Goal: Transaction & Acquisition: Purchase product/service

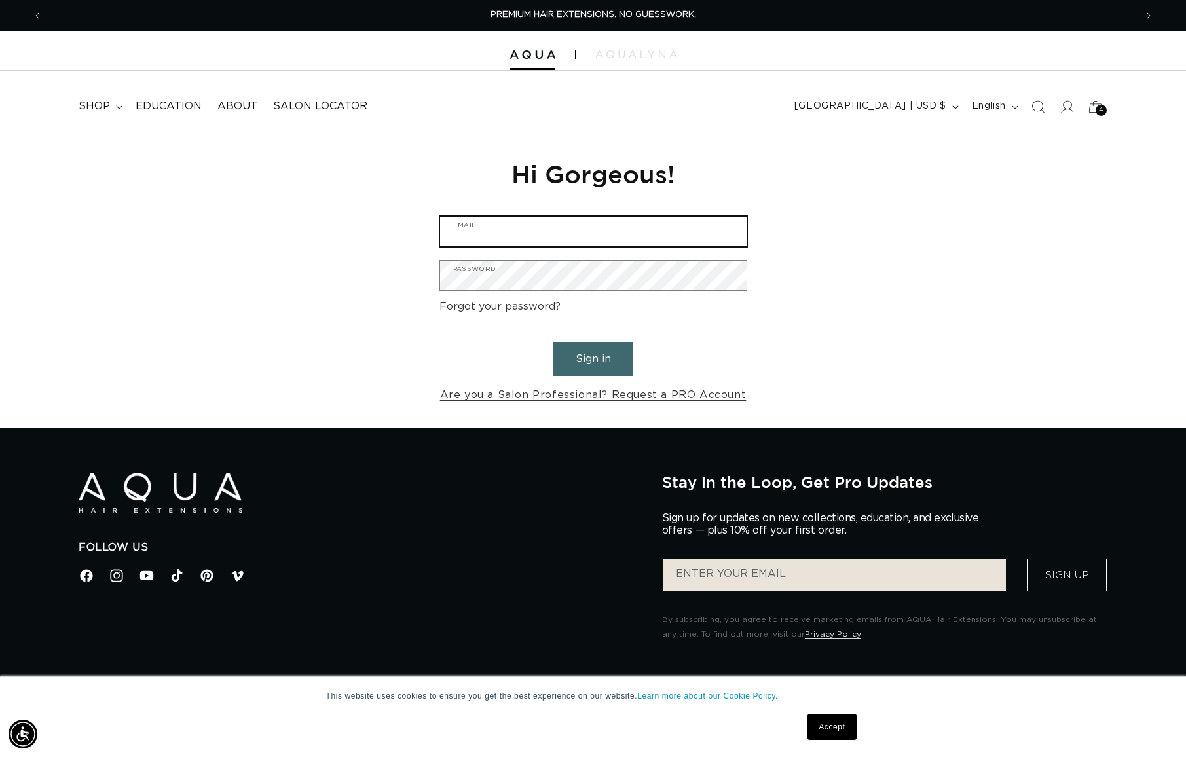
type input "michelleleighbeauty@gmail.com"
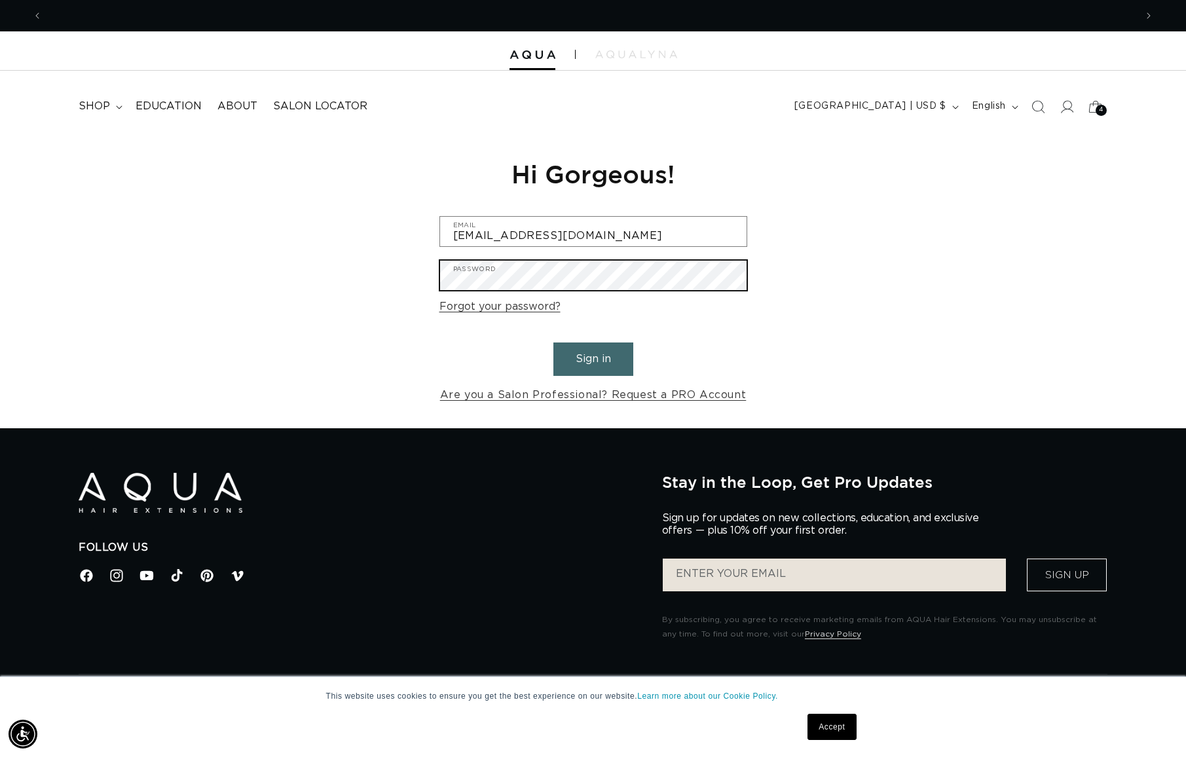
scroll to position [0, 1093]
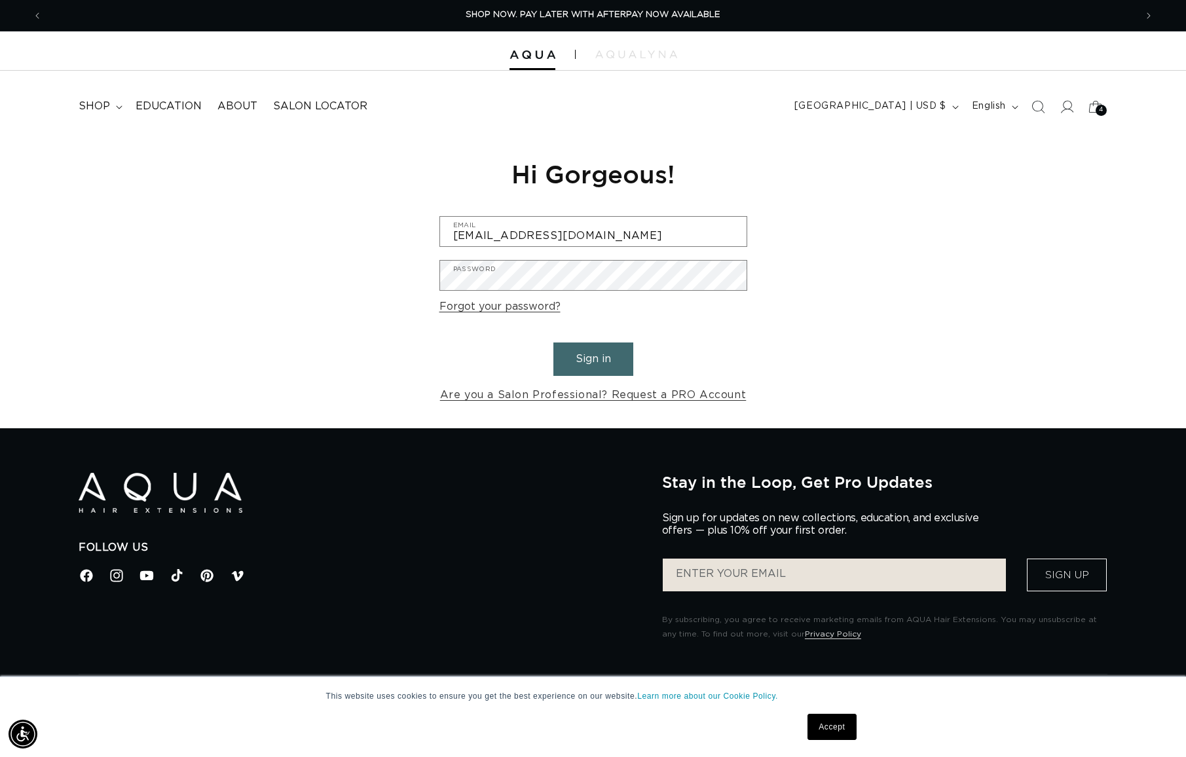
click at [592, 357] on button "Sign in" at bounding box center [594, 359] width 80 height 33
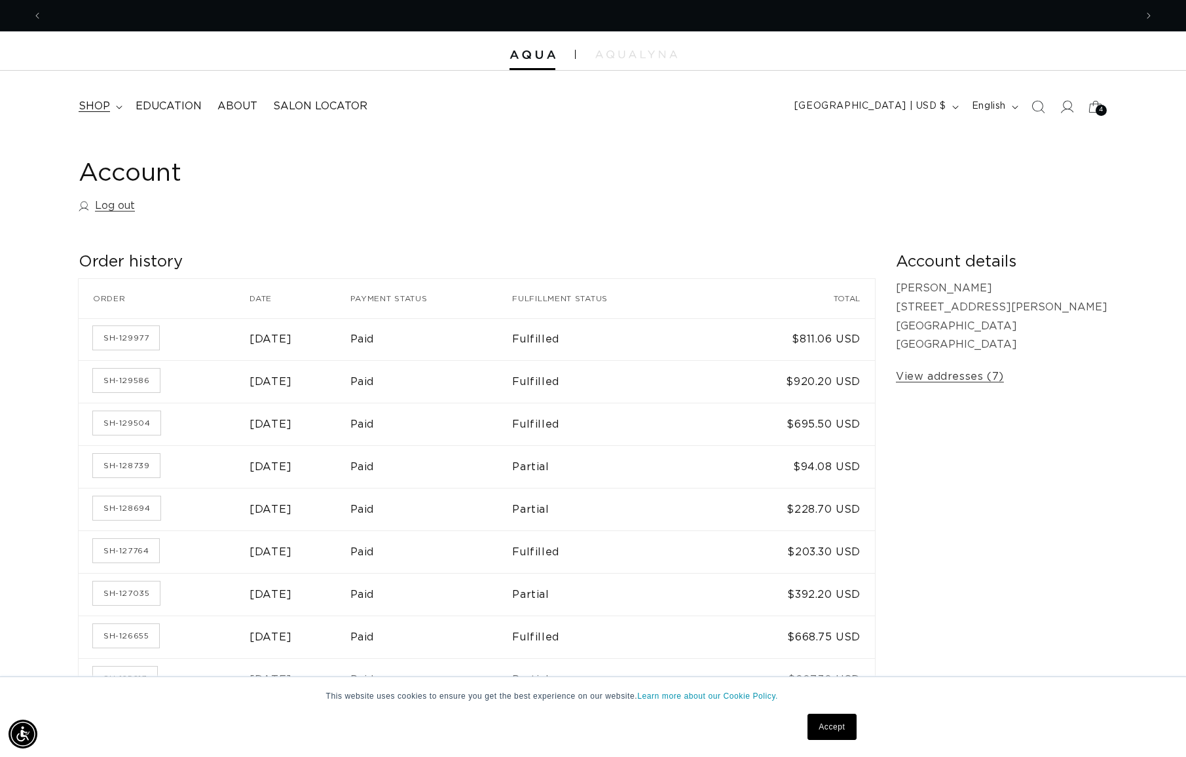
scroll to position [0, 1093]
click at [89, 114] on summary "shop" at bounding box center [99, 106] width 57 height 29
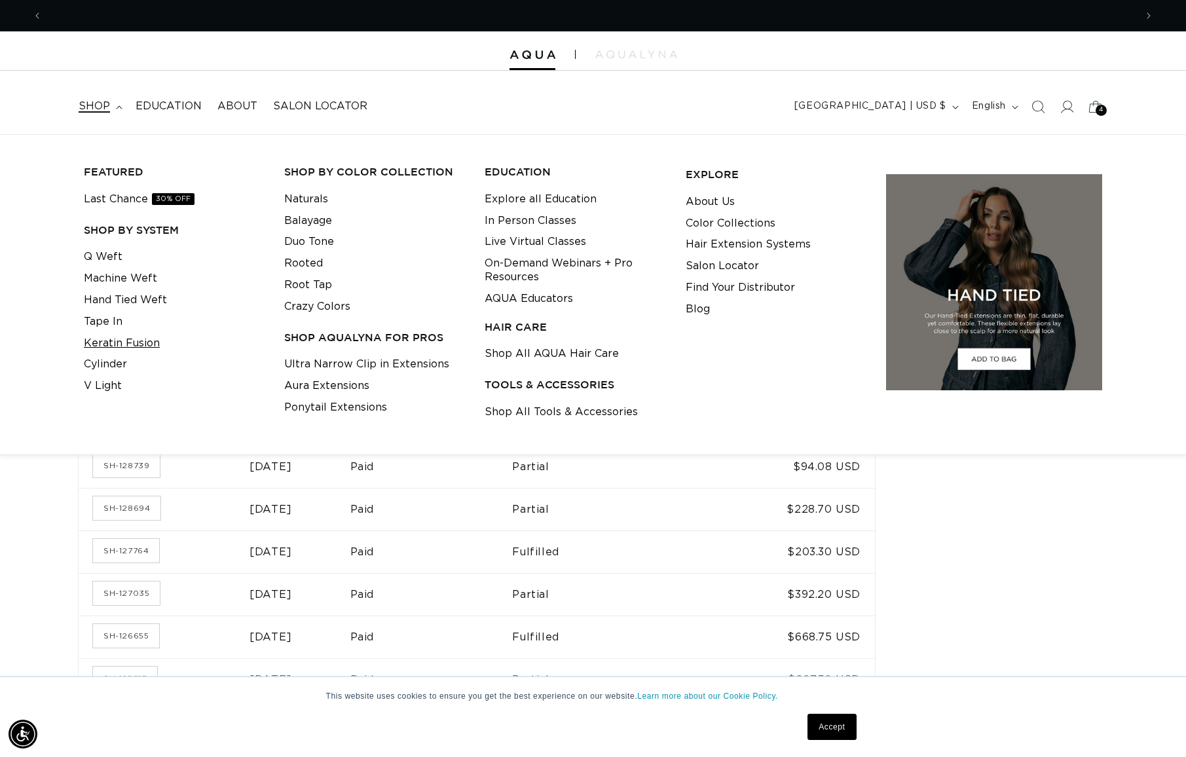
scroll to position [0, 2187]
click at [108, 333] on link "Keratin Fusion" at bounding box center [122, 344] width 76 height 22
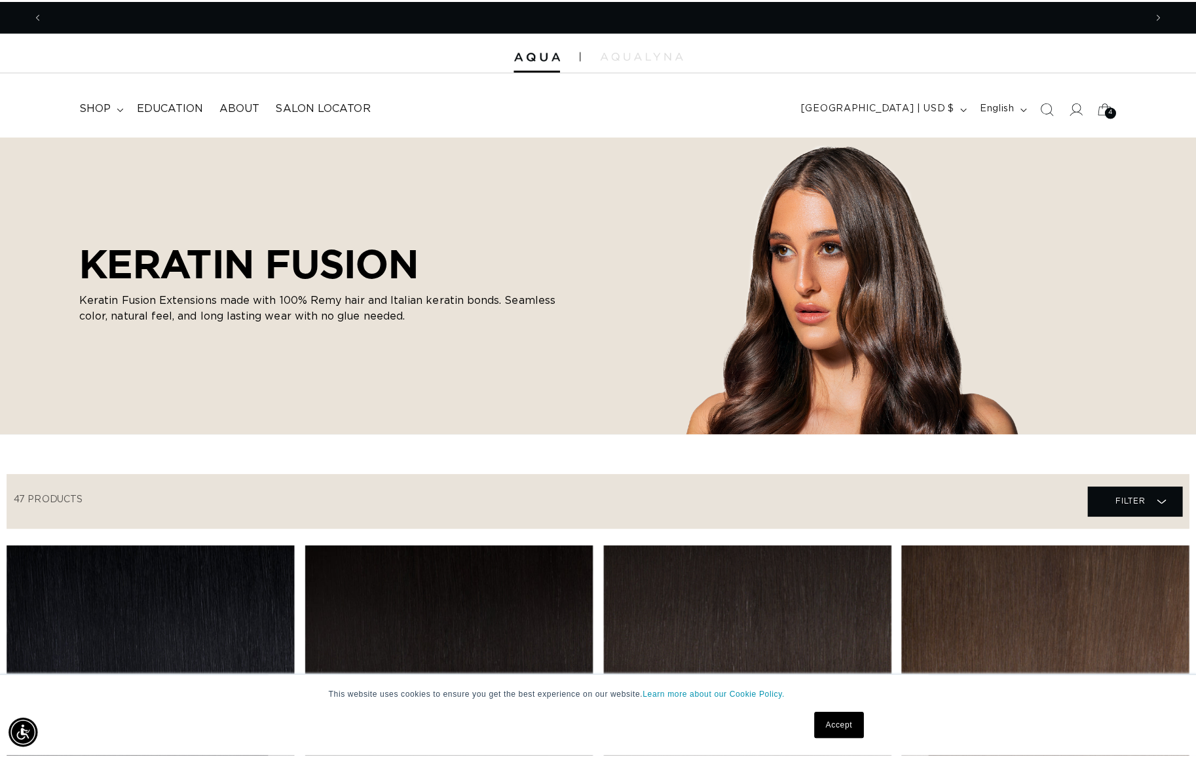
scroll to position [0, 1093]
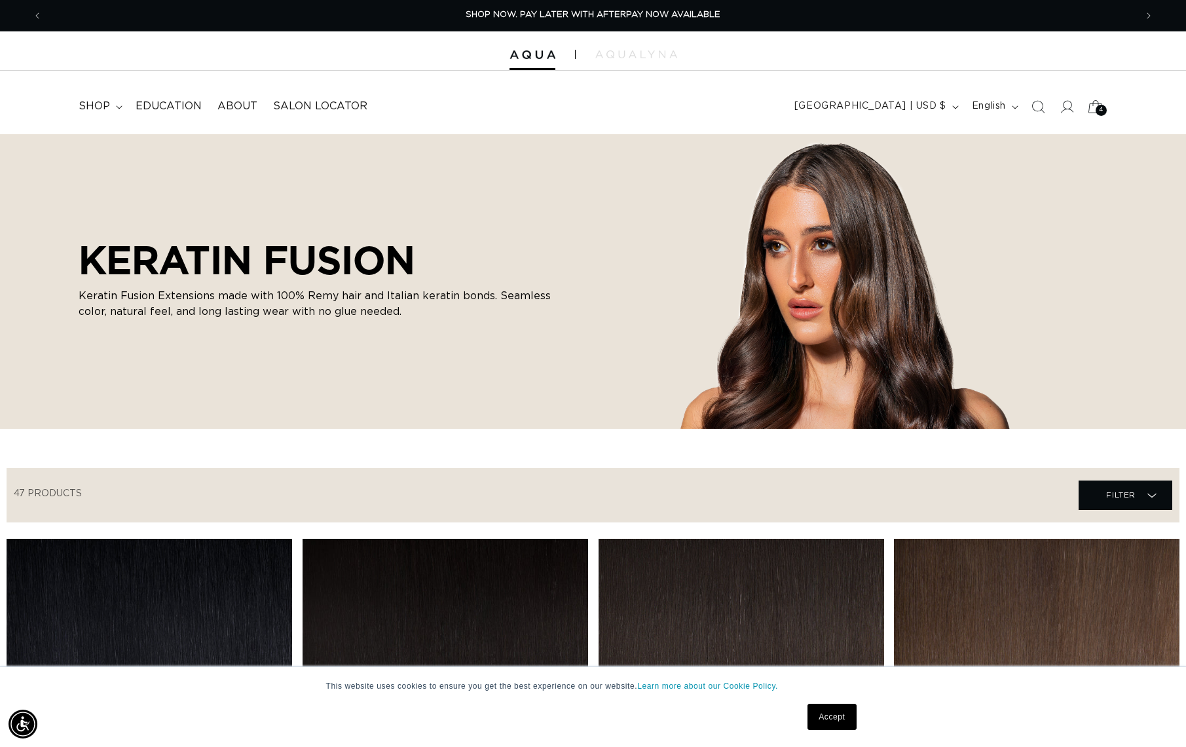
click at [1094, 105] on icon at bounding box center [1095, 106] width 31 height 31
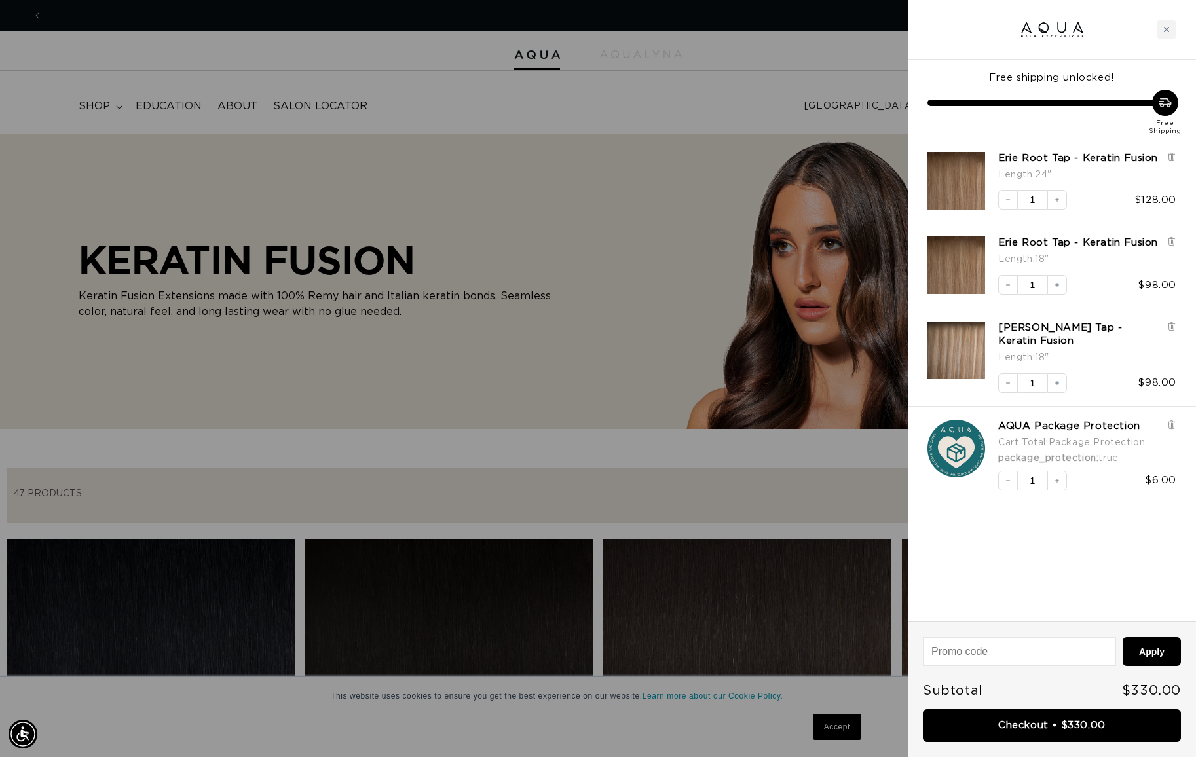
scroll to position [0, 2206]
click at [1173, 152] on icon at bounding box center [1172, 157] width 10 height 10
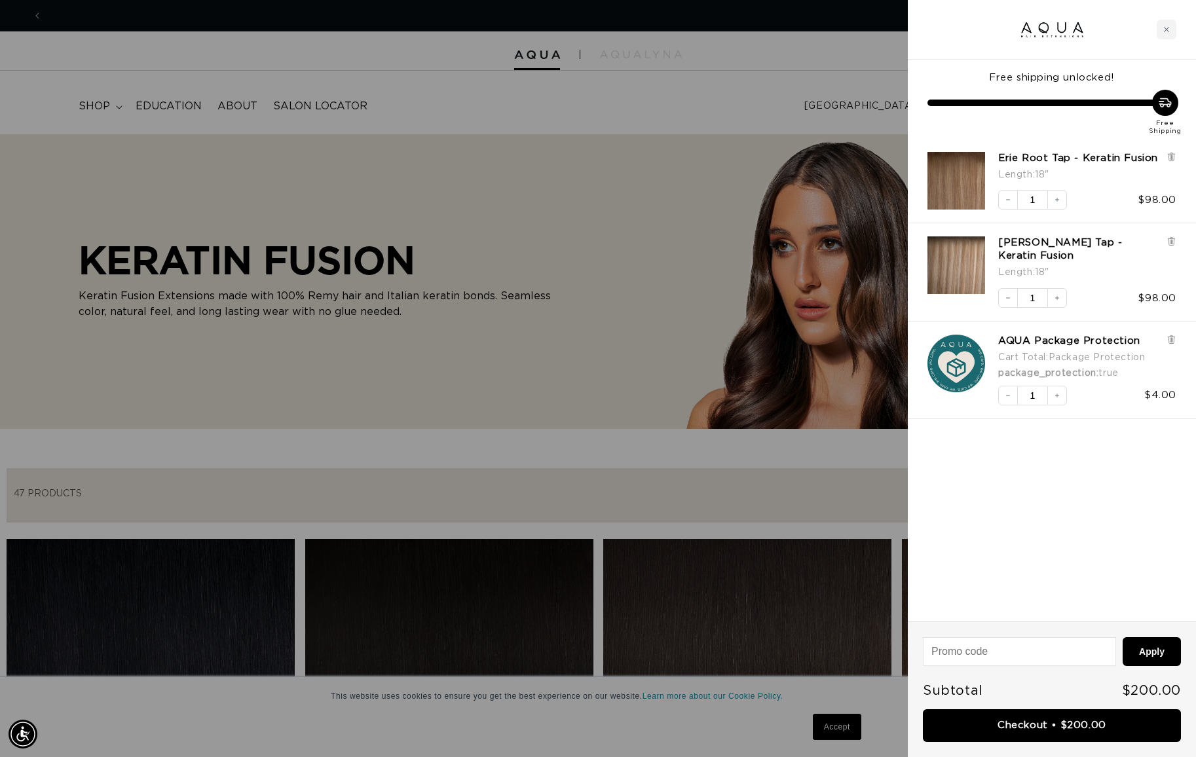
scroll to position [0, 1103]
click at [1171, 153] on icon at bounding box center [1171, 156] width 3 height 7
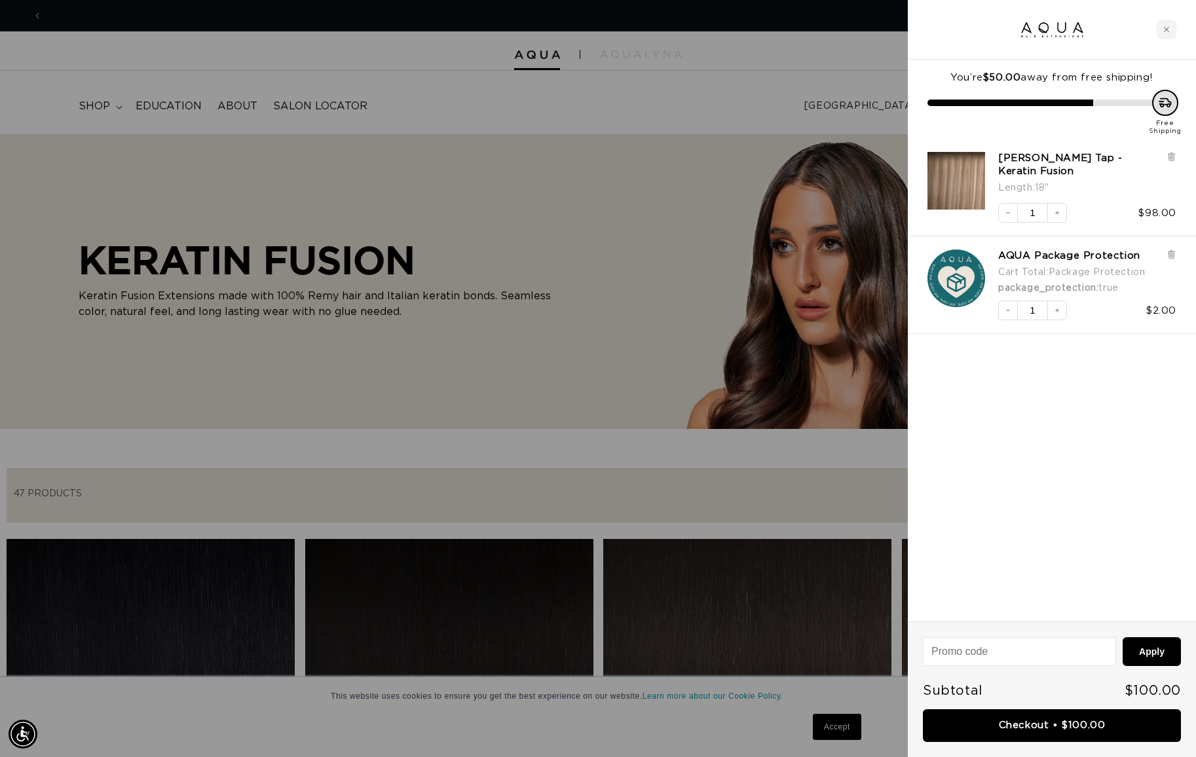
scroll to position [0, 2206]
click at [1165, 157] on h3 "Victoria Root Tap - Keratin Fusion" at bounding box center [1082, 165] width 168 height 26
click at [1174, 154] on icon at bounding box center [1171, 157] width 5 height 7
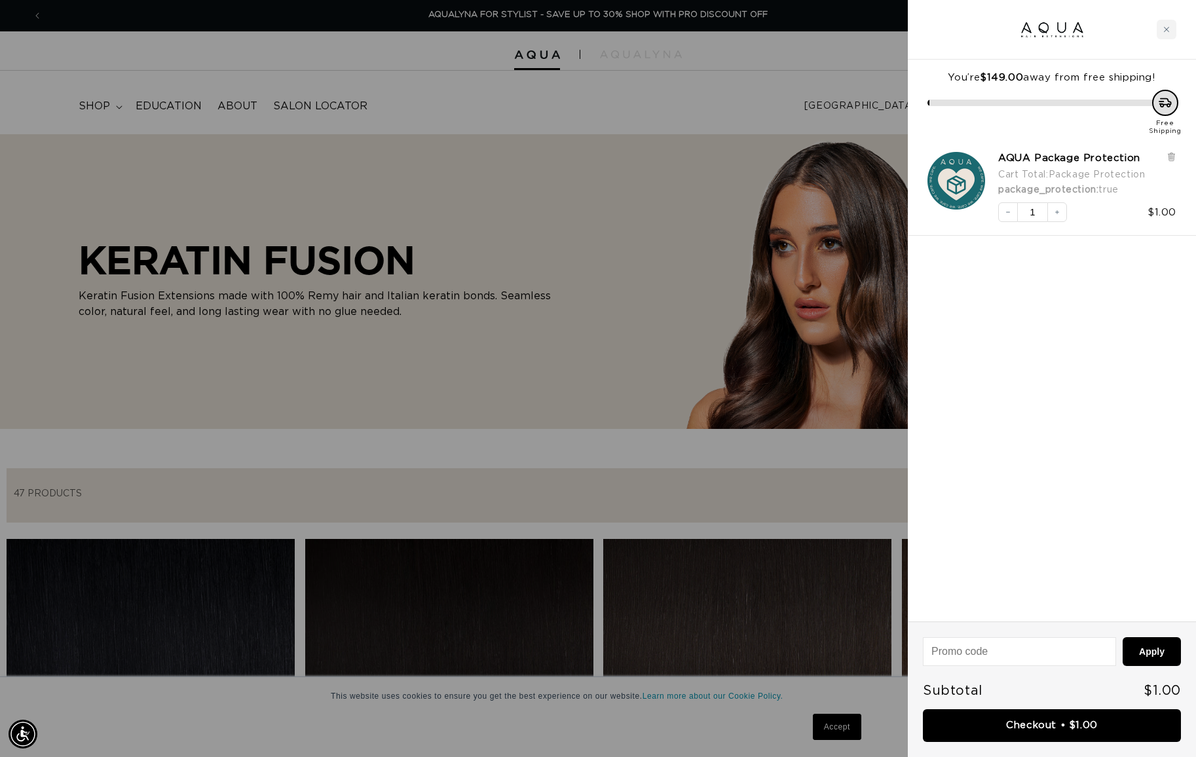
click at [1175, 150] on div "AQUA Package Protection Cart Total : Package Protection package_protection : tr…" at bounding box center [1045, 181] width 262 height 84
click at [1171, 157] on icon at bounding box center [1171, 157] width 5 height 7
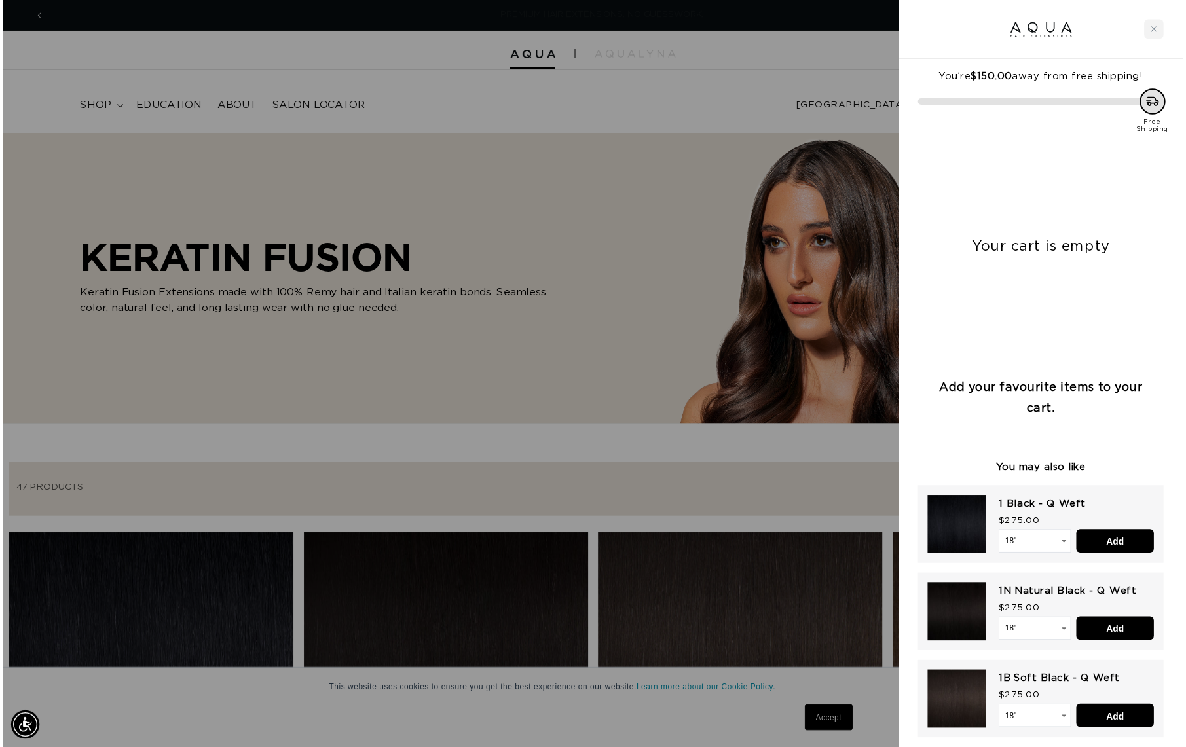
scroll to position [0, 1103]
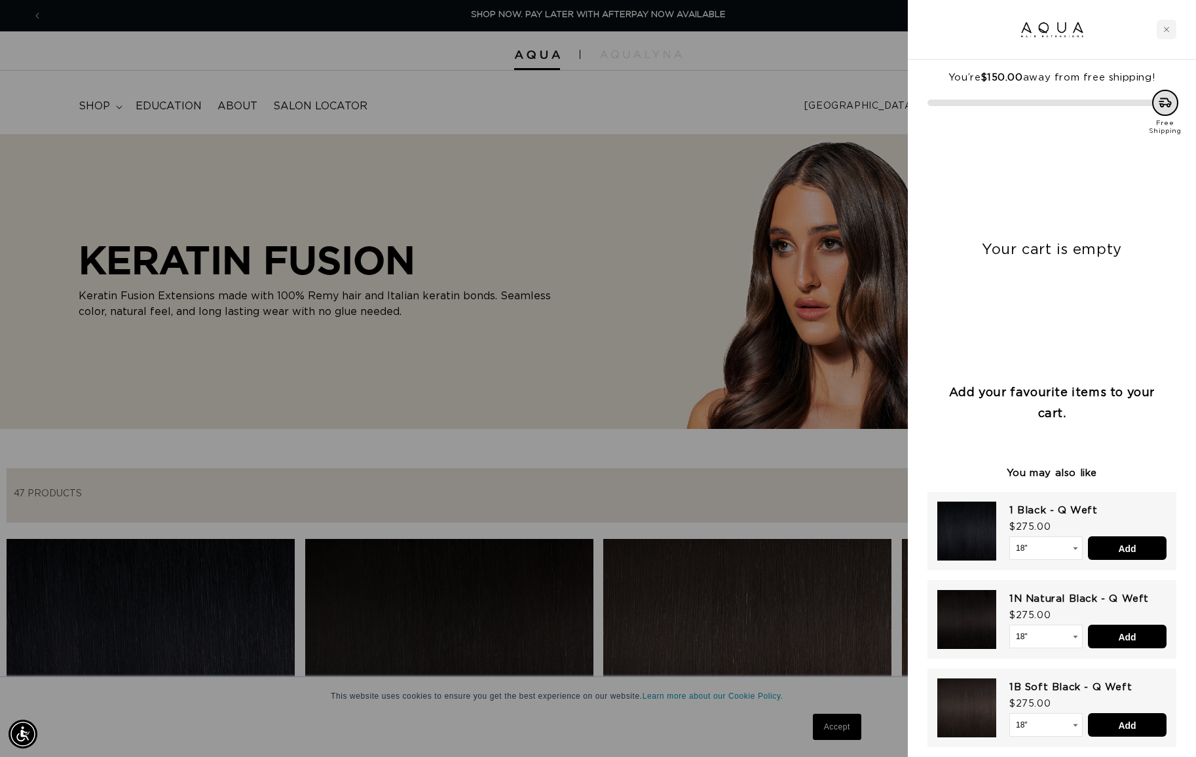
click at [778, 107] on div at bounding box center [598, 378] width 1196 height 757
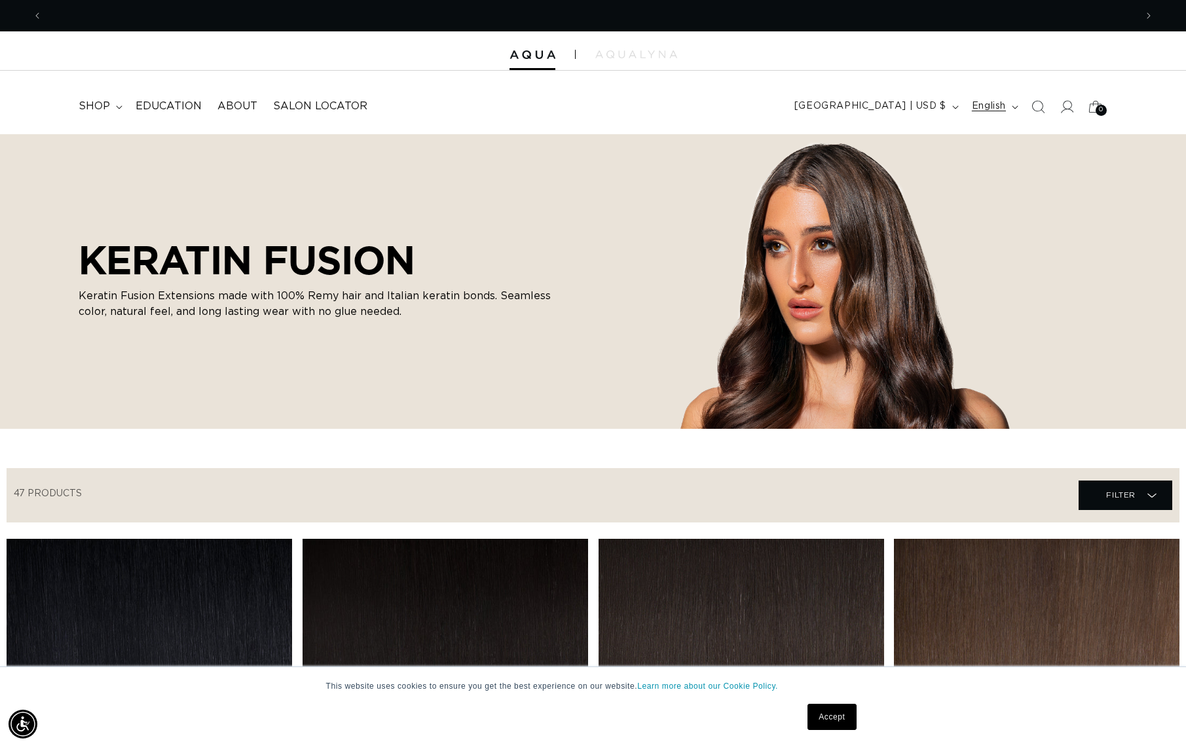
scroll to position [0, 2187]
click at [985, 105] on span "English" at bounding box center [989, 107] width 34 height 14
click at [1069, 111] on icon at bounding box center [1067, 107] width 14 height 14
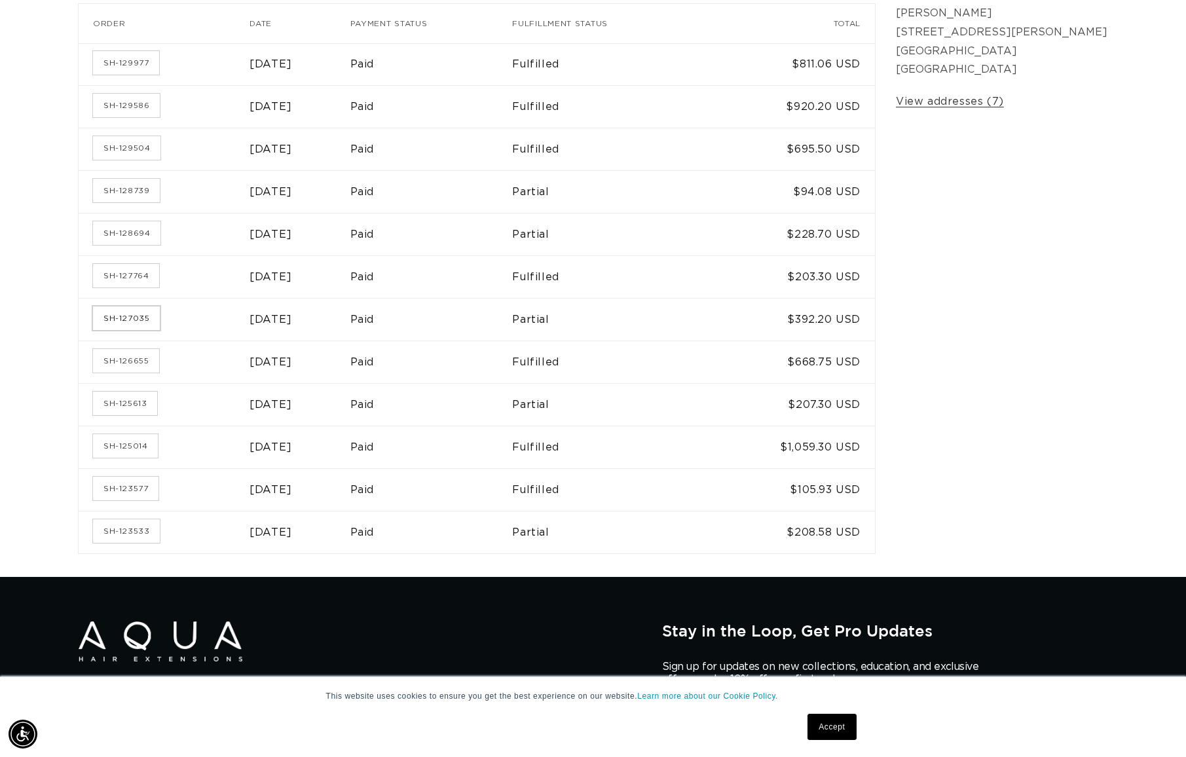
scroll to position [0, 2187]
click at [119, 316] on link "SH-127035" at bounding box center [126, 319] width 67 height 24
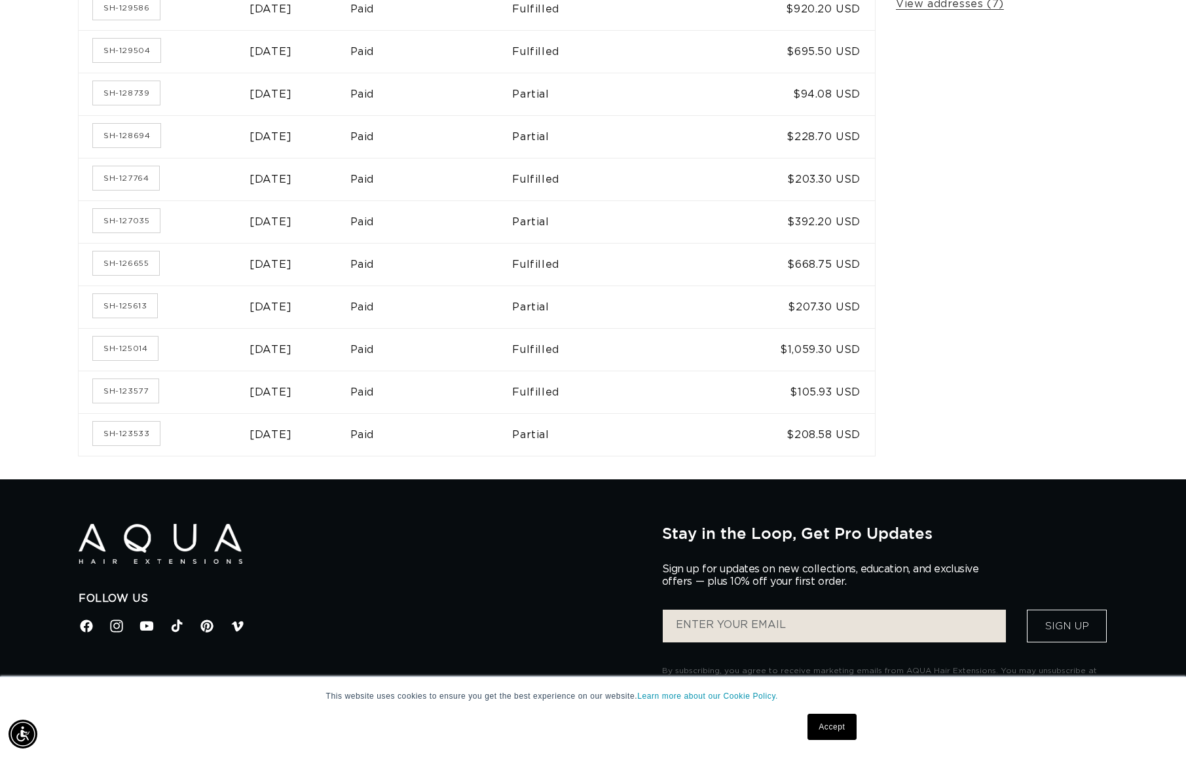
click at [113, 314] on td "SH-125613" at bounding box center [164, 307] width 171 height 43
click at [112, 297] on link "SH-125613" at bounding box center [125, 306] width 64 height 24
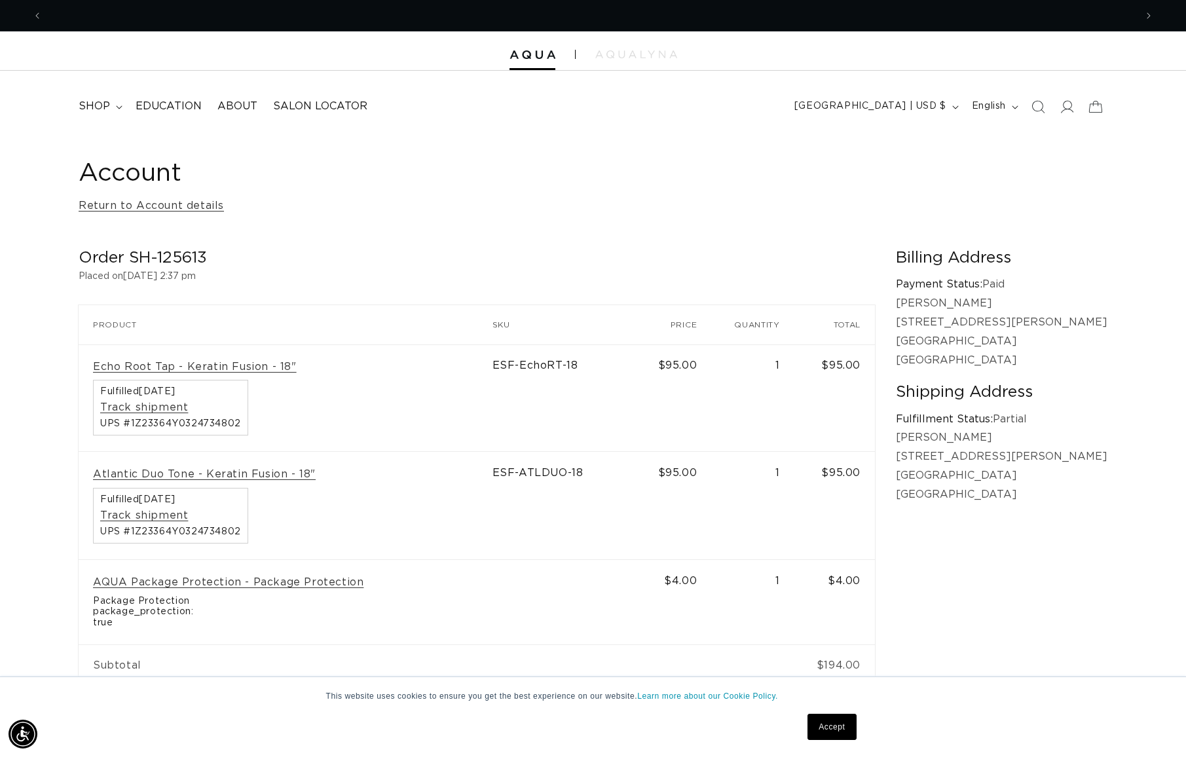
scroll to position [0, 1093]
click at [174, 472] on link "Atlantic Duo Tone - Keratin Fusion - 18"" at bounding box center [204, 475] width 223 height 14
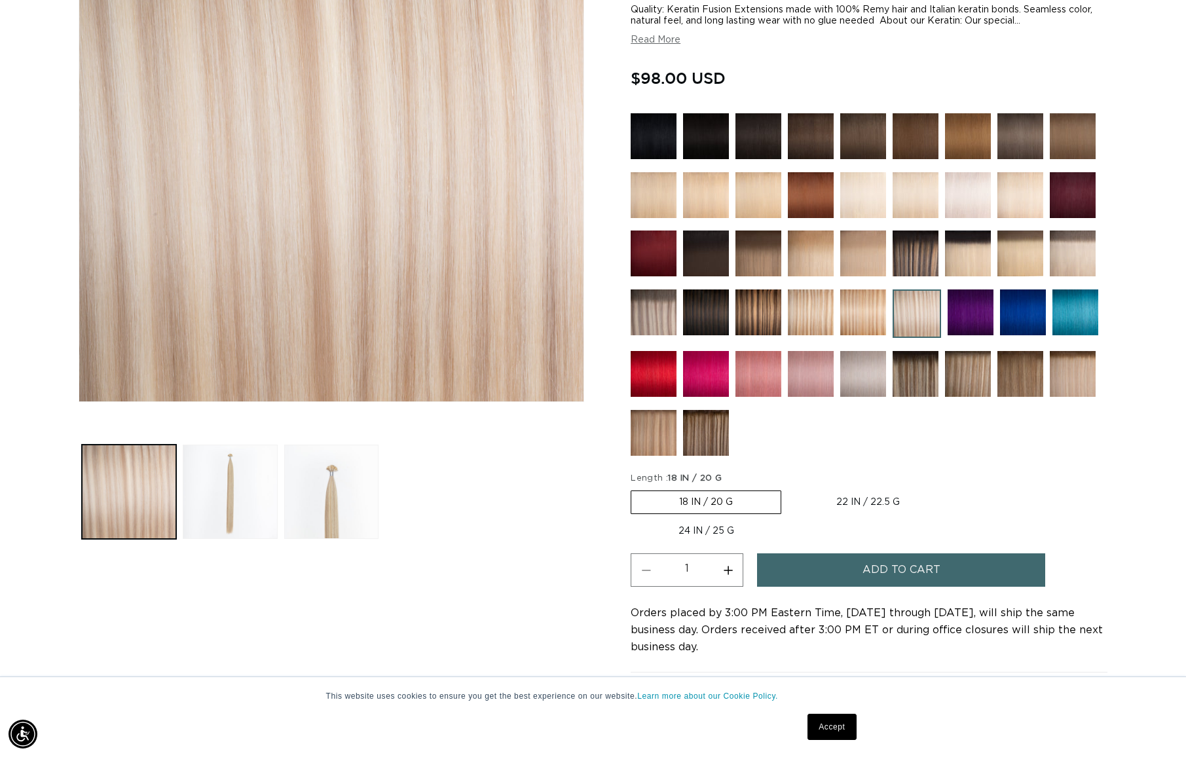
click at [940, 554] on span "Add to cart" at bounding box center [902, 570] width 78 height 33
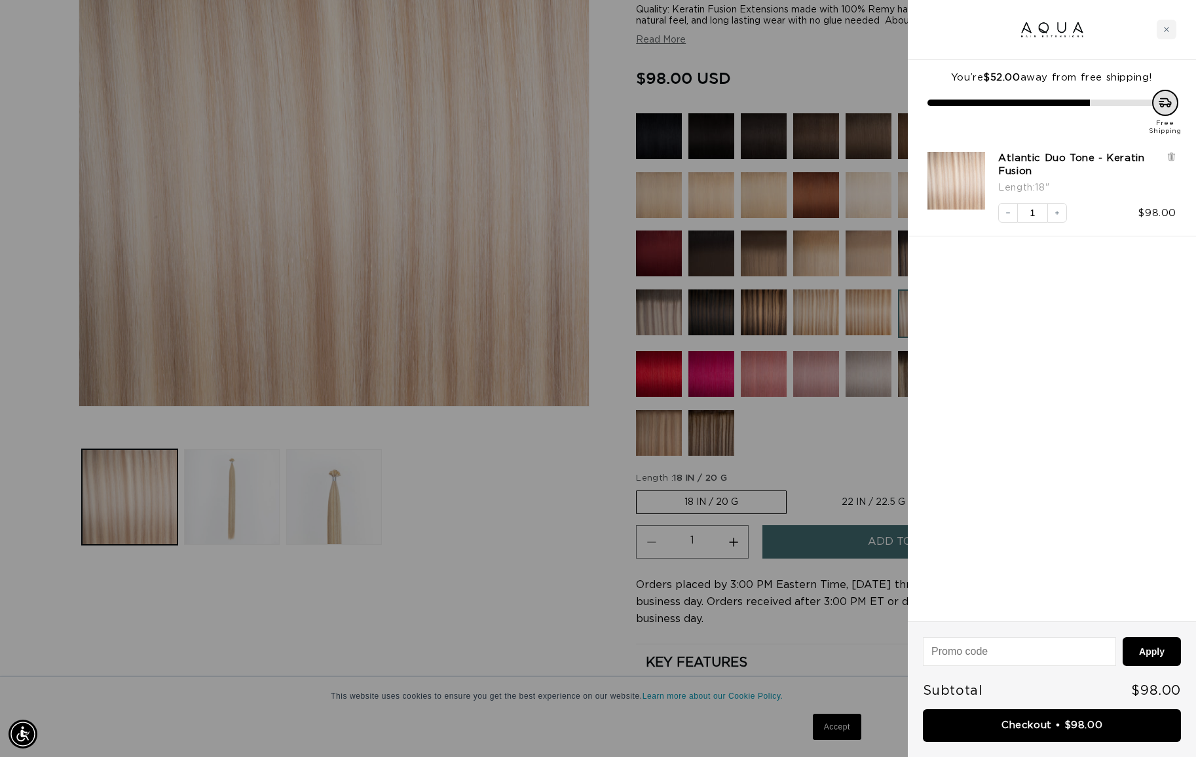
scroll to position [0, 1103]
click at [1044, 734] on link "Checkout • $98.00" at bounding box center [1052, 725] width 258 height 33
